Goal: Task Accomplishment & Management: Manage account settings

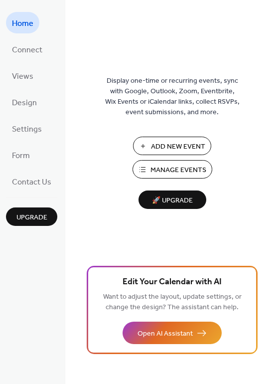
click at [165, 167] on span "Manage Events" at bounding box center [179, 170] width 56 height 10
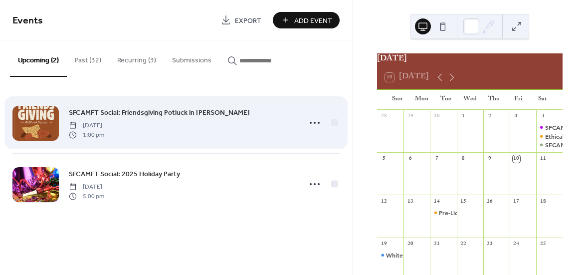
click at [45, 122] on div at bounding box center [35, 123] width 46 height 35
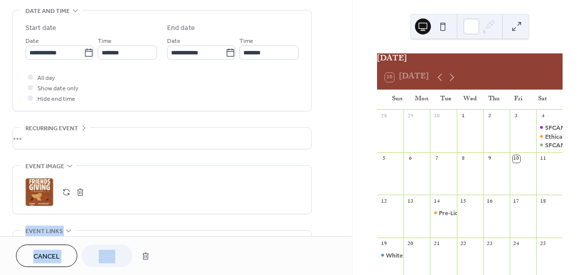
scroll to position [493, 0]
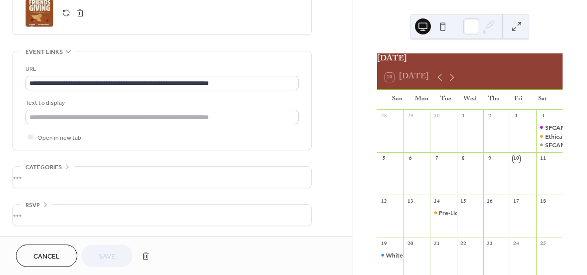
click at [352, 76] on div "[DATE] 10 [DATE] Sun Mon Tue Wed Thu Fri Sat 28 29 30 1 2 3 4 SFCAMFT Hiking Co…" at bounding box center [469, 137] width 234 height 275
click at [41, 13] on div ";" at bounding box center [39, 13] width 28 height 28
